Goal: Transaction & Acquisition: Purchase product/service

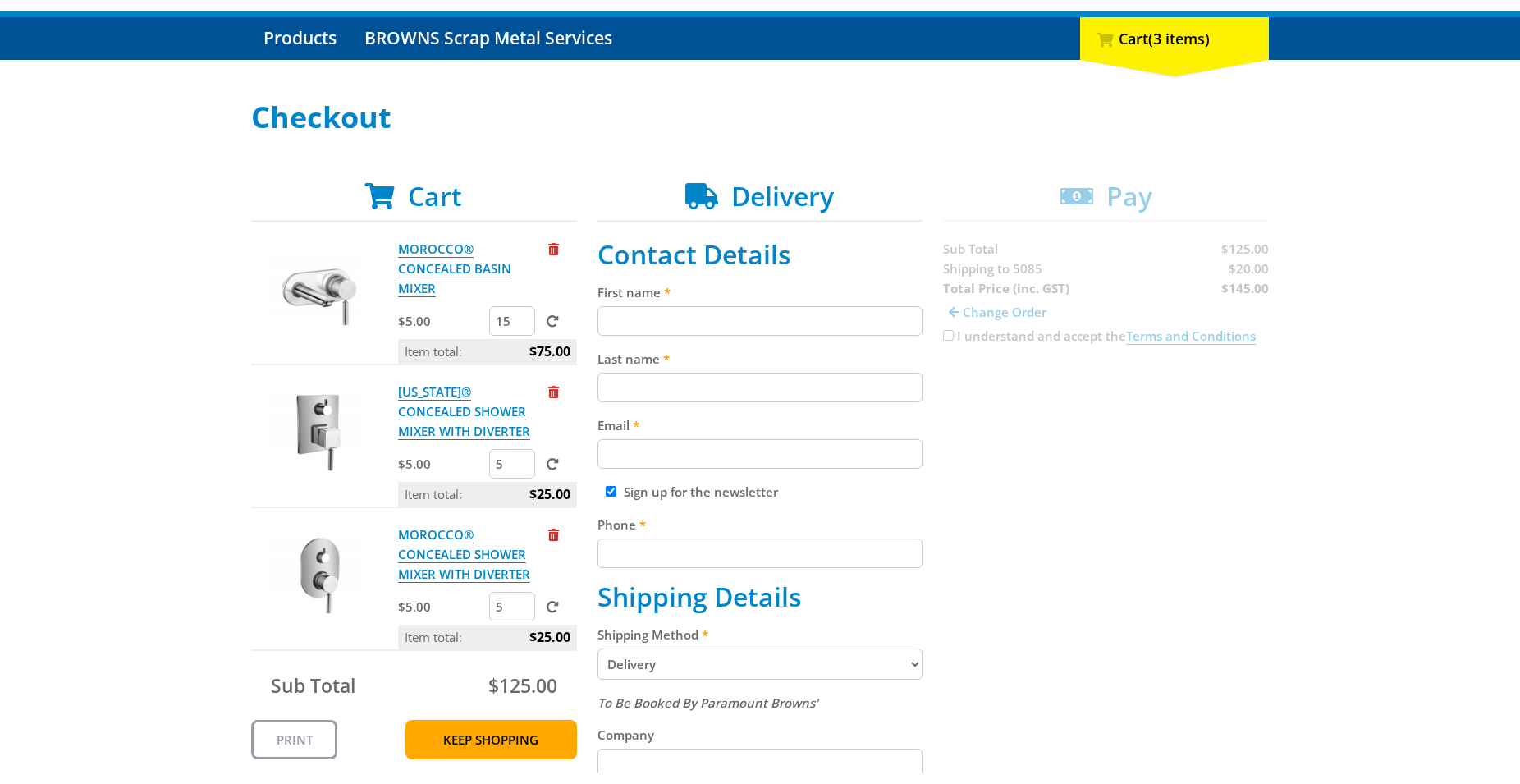
scroll to position [168, 0]
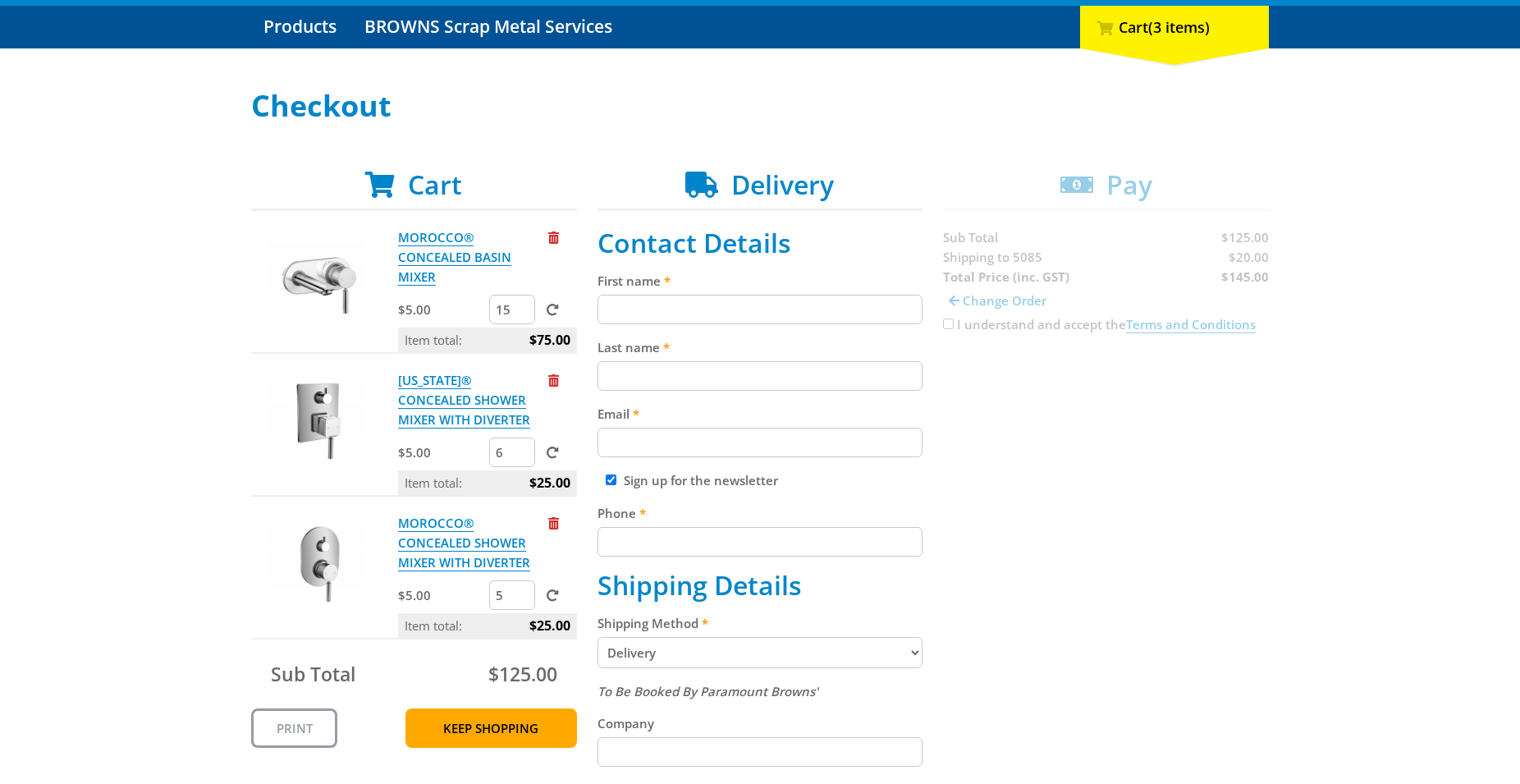
click at [521, 448] on input "6" at bounding box center [513, 452] width 46 height 30
click at [521, 448] on input "7" at bounding box center [513, 452] width 46 height 30
click at [521, 448] on input "8" at bounding box center [513, 452] width 46 height 30
click at [521, 448] on input "9" at bounding box center [513, 452] width 46 height 30
type input "10"
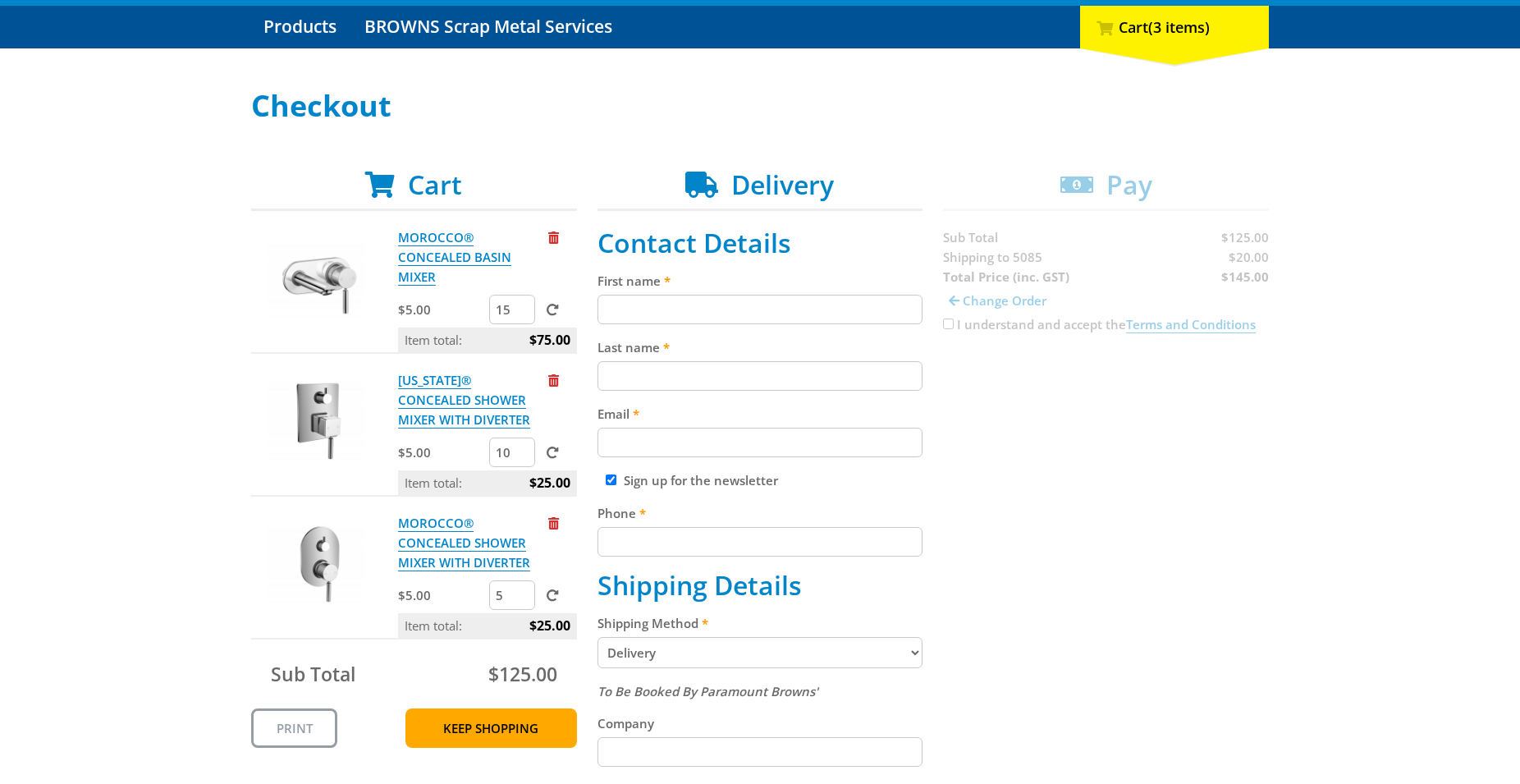
click at [521, 448] on input "10" at bounding box center [513, 452] width 46 height 30
click at [557, 457] on span at bounding box center [553, 452] width 12 height 12
click at [0, 0] on input "submit" at bounding box center [0, 0] width 0 height 0
click at [523, 591] on input "11" at bounding box center [513, 595] width 46 height 30
click at [523, 591] on input "12" at bounding box center [513, 595] width 46 height 30
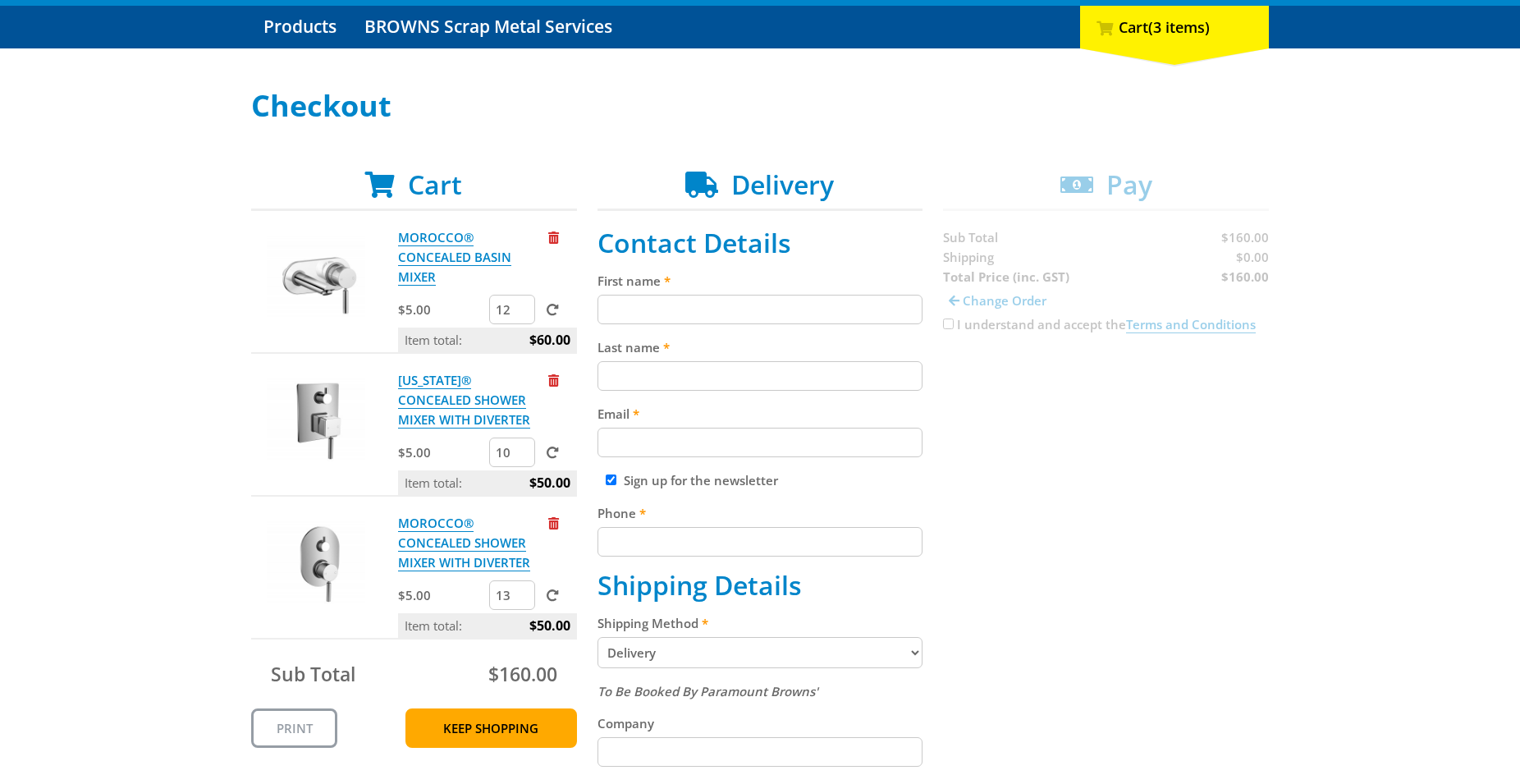
click at [523, 591] on input "13" at bounding box center [513, 595] width 46 height 30
click at [523, 591] on input "14" at bounding box center [513, 595] width 46 height 30
type input "15"
click at [523, 591] on input "15" at bounding box center [513, 595] width 46 height 30
click at [548, 594] on span at bounding box center [553, 595] width 12 height 12
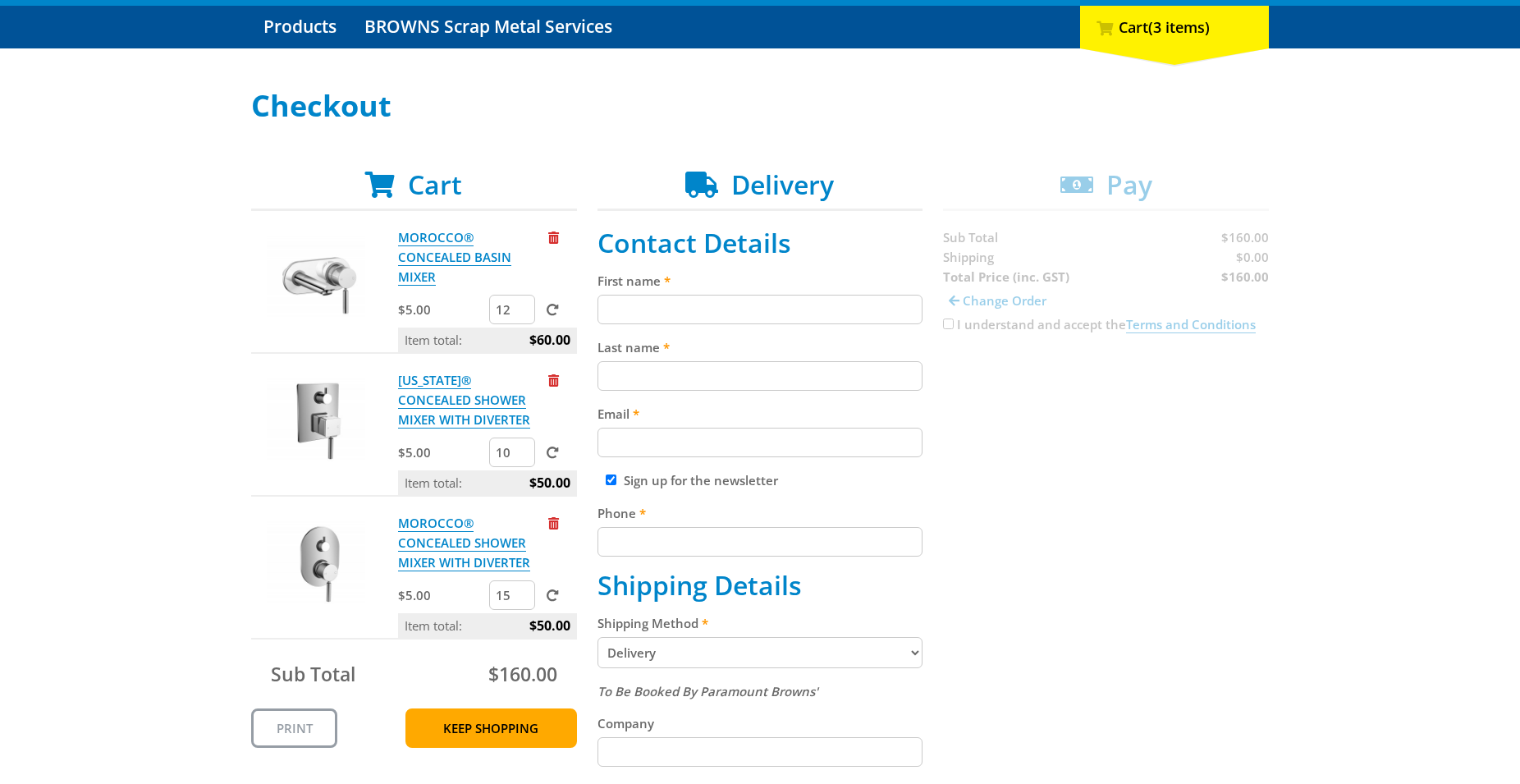
click at [0, 0] on input "submit" at bounding box center [0, 0] width 0 height 0
click at [522, 448] on input "11" at bounding box center [513, 452] width 46 height 30
click at [522, 448] on input "12" at bounding box center [513, 452] width 46 height 30
click at [522, 448] on input "13" at bounding box center [513, 452] width 46 height 30
click at [522, 448] on input "14" at bounding box center [513, 452] width 46 height 30
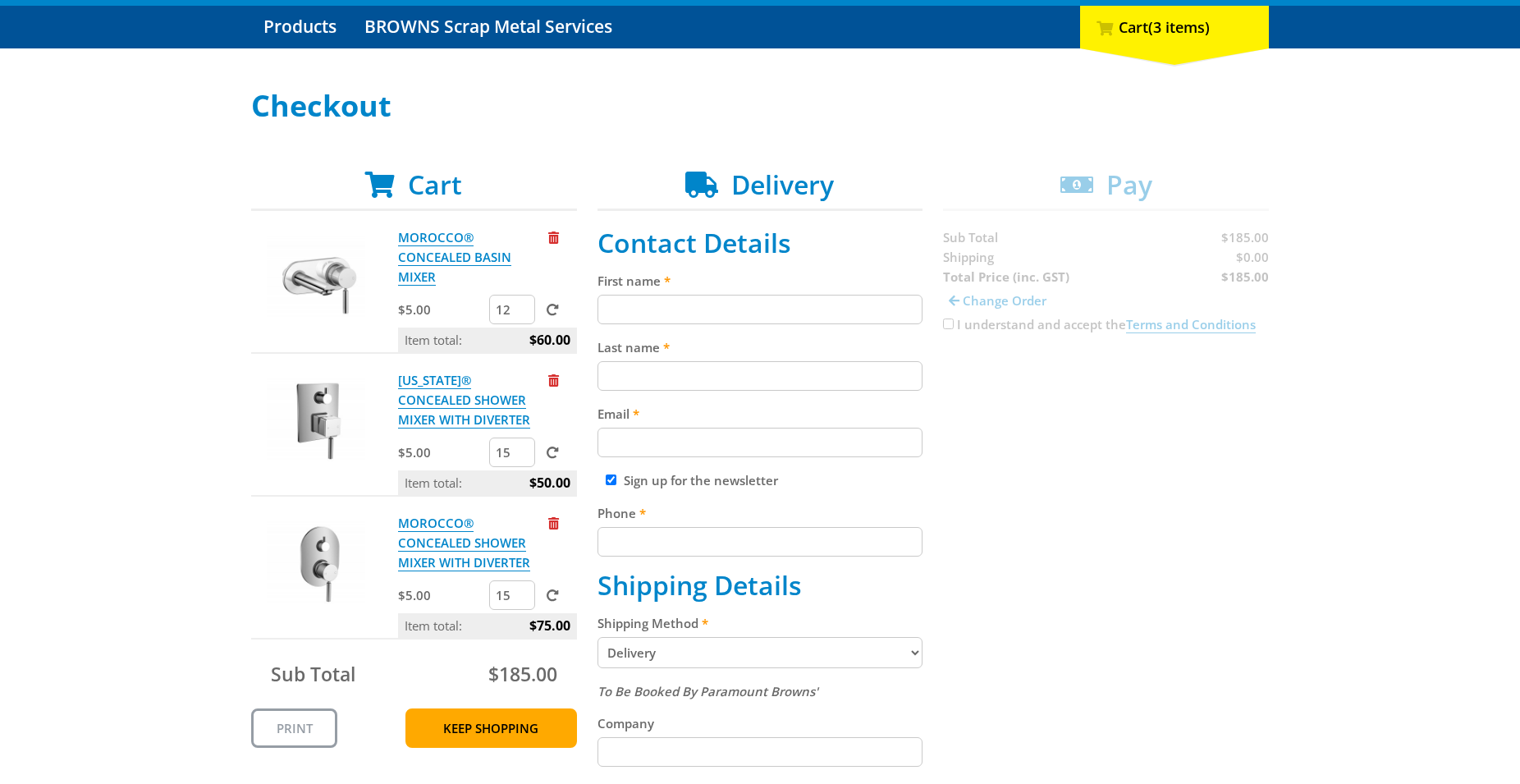
type input "15"
click at [522, 448] on input "15" at bounding box center [513, 452] width 46 height 30
click at [553, 450] on span at bounding box center [553, 452] width 12 height 12
click at [0, 0] on input "submit" at bounding box center [0, 0] width 0 height 0
click at [636, 317] on input "First name" at bounding box center [760, 310] width 326 height 30
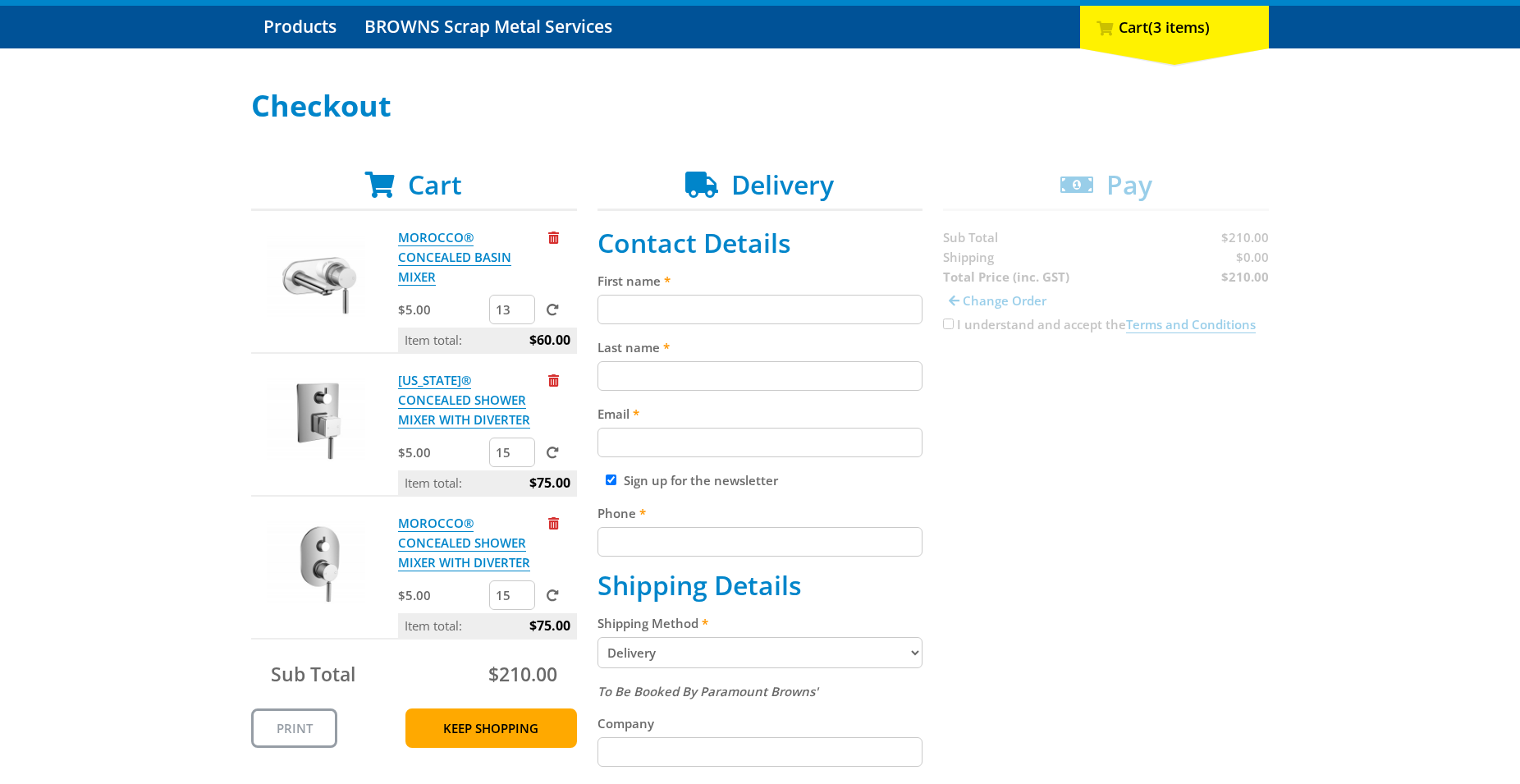
click at [521, 307] on input "13" at bounding box center [513, 310] width 46 height 30
click at [521, 307] on input "14" at bounding box center [513, 310] width 46 height 30
type input "15"
click at [521, 307] on input "15" at bounding box center [513, 310] width 46 height 30
click at [556, 315] on span at bounding box center [553, 310] width 12 height 12
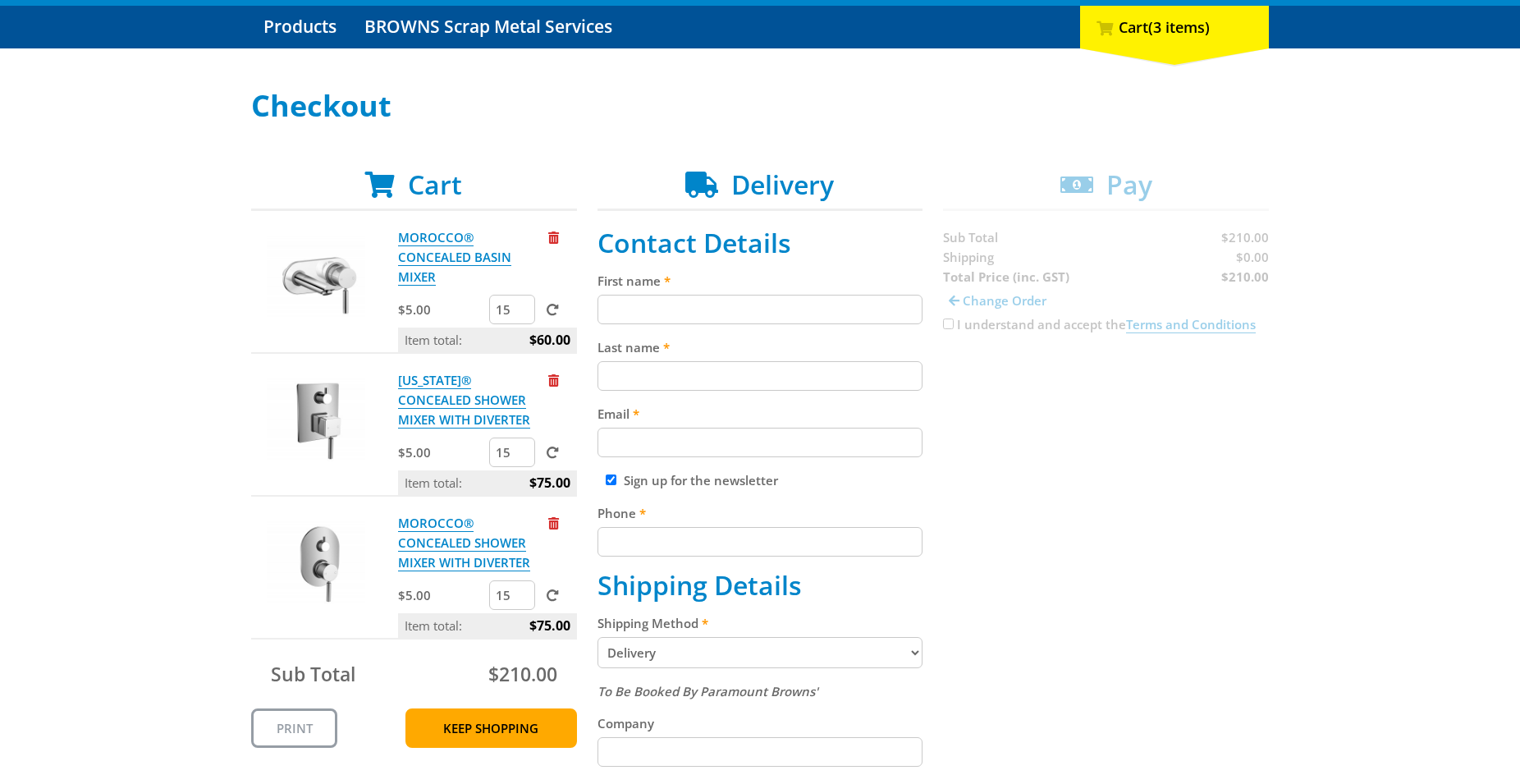
click at [0, 0] on input "submit" at bounding box center [0, 0] width 0 height 0
click at [656, 308] on input "First name" at bounding box center [760, 310] width 326 height 30
click at [656, 310] on input "First name" at bounding box center [760, 310] width 326 height 30
click at [717, 305] on input "[PERSON_NAME]" at bounding box center [760, 310] width 326 height 30
type input "[PERSON_NAME]"
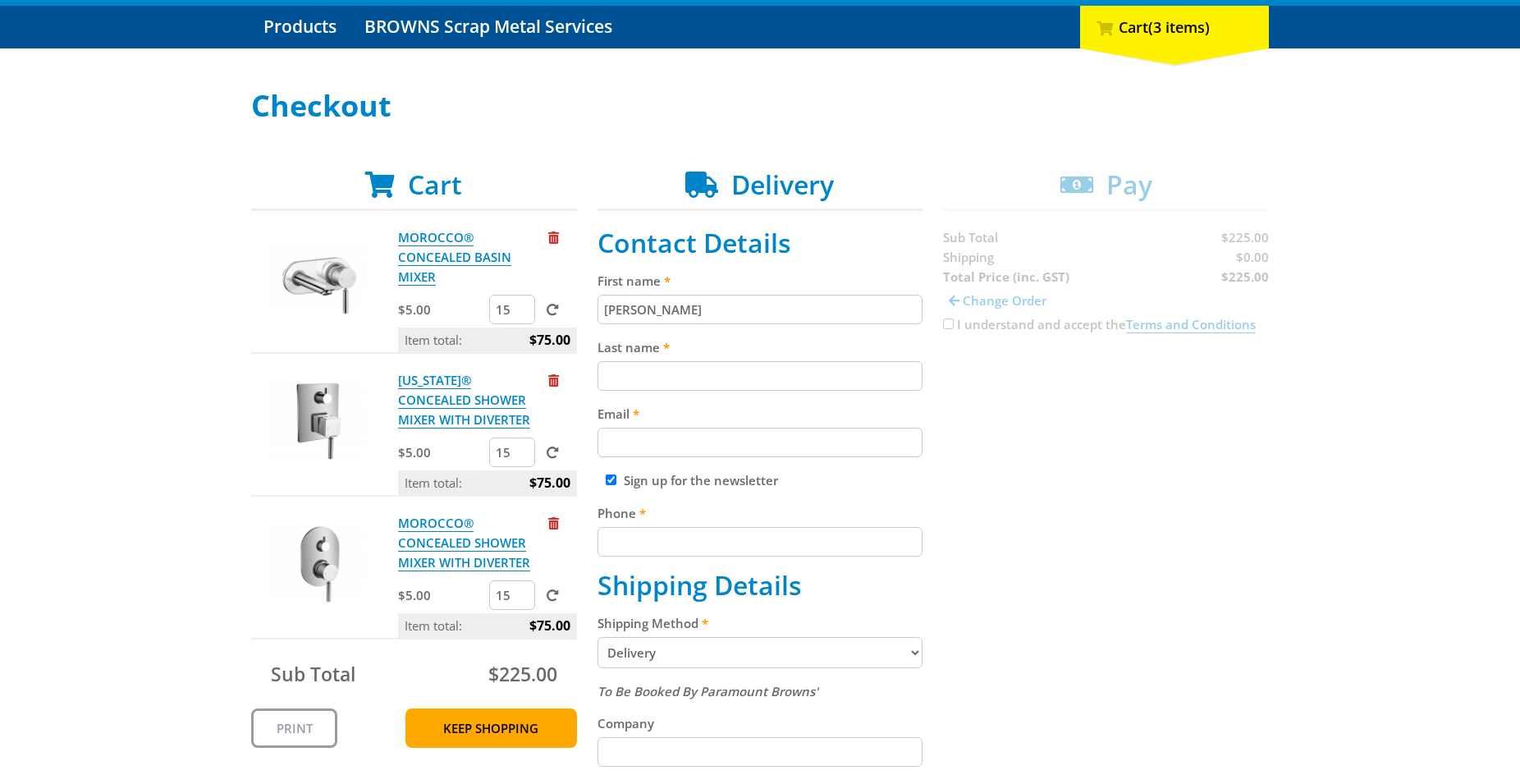
drag, startPoint x: 667, startPoint y: 311, endPoint x: 443, endPoint y: 312, distance: 224.0
click at [598, 312] on input "[PERSON_NAME]" at bounding box center [760, 310] width 326 height 30
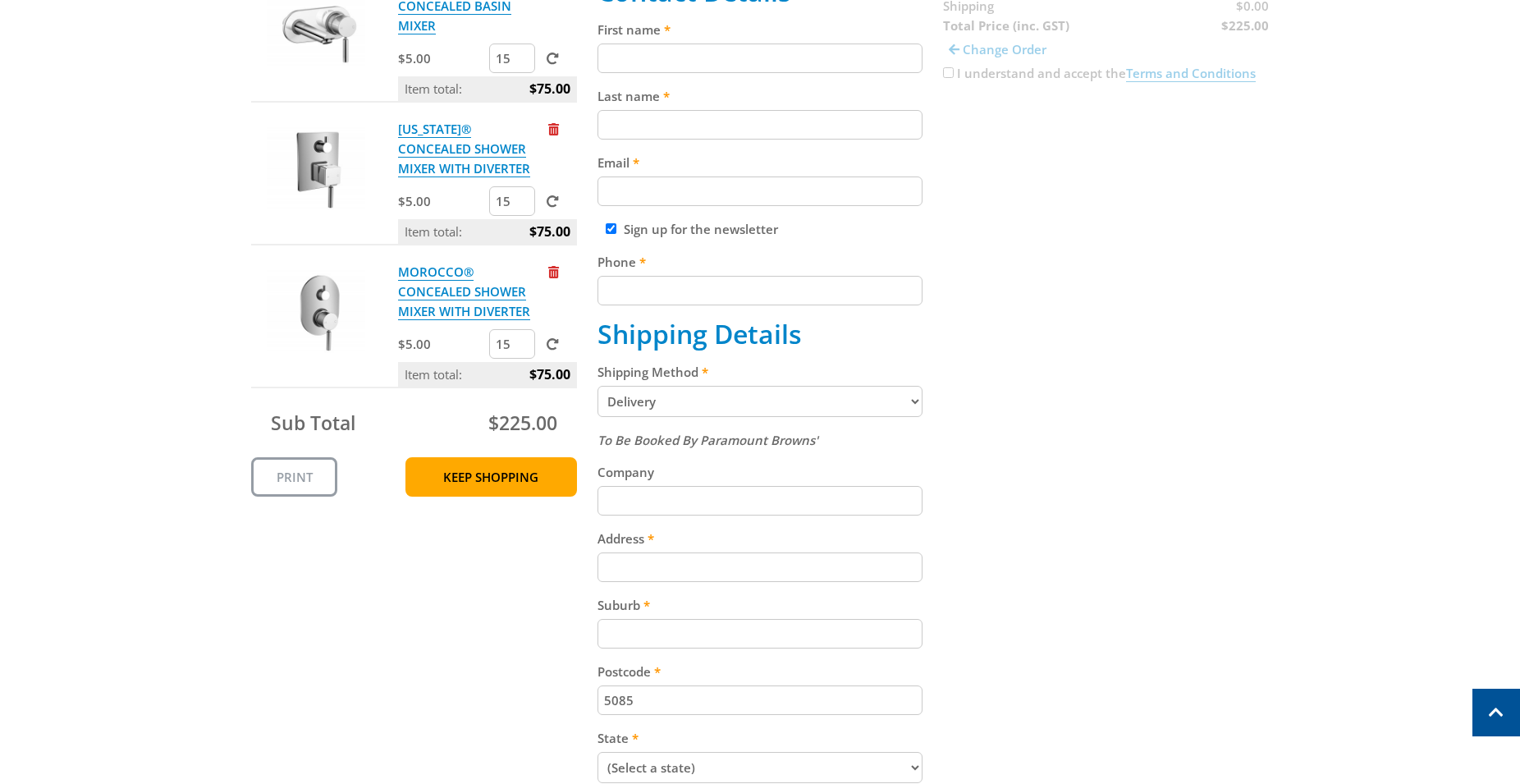
scroll to position [0, 0]
